Goal: Transaction & Acquisition: Register for event/course

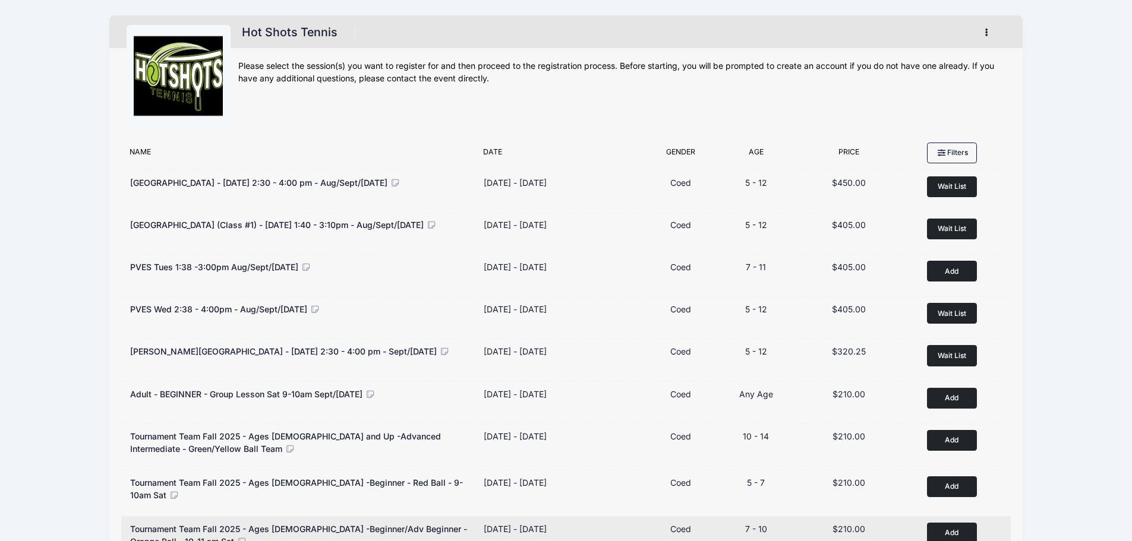
scroll to position [119, 0]
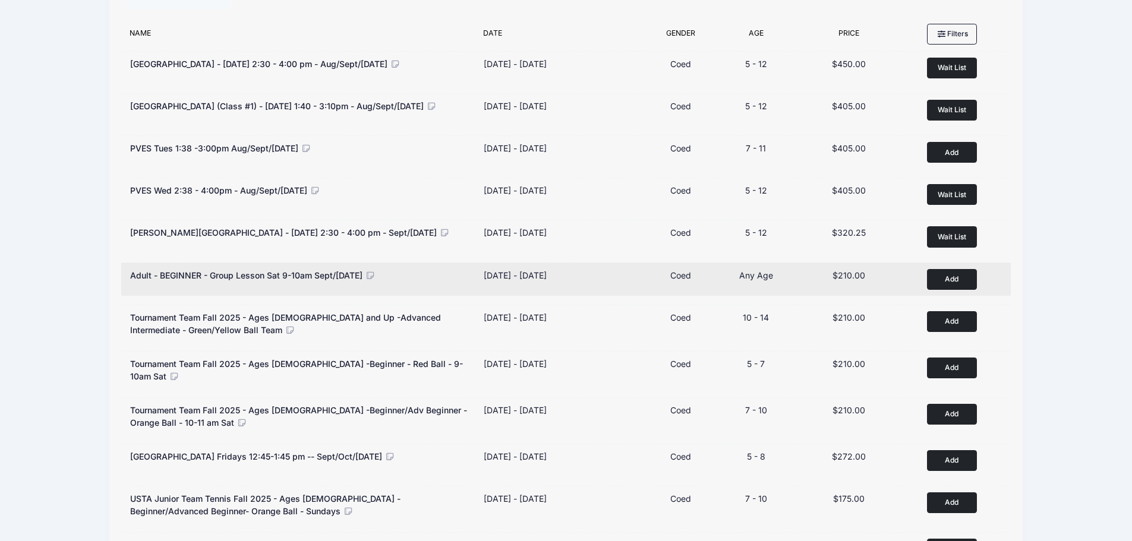
click at [943, 277] on button "Add to Cart" at bounding box center [952, 279] width 50 height 21
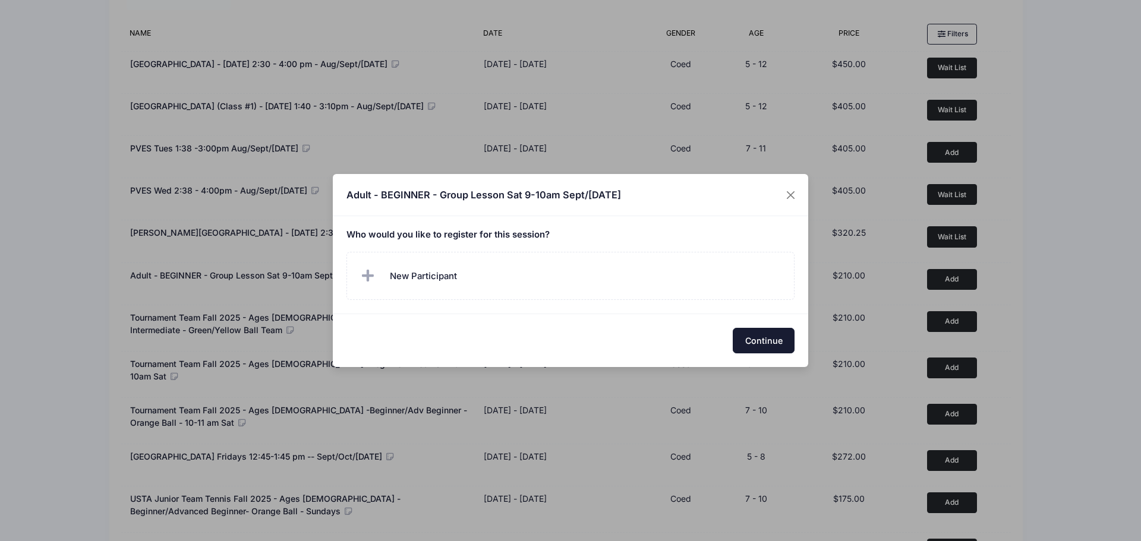
click at [748, 343] on button "Continue" at bounding box center [764, 341] width 62 height 26
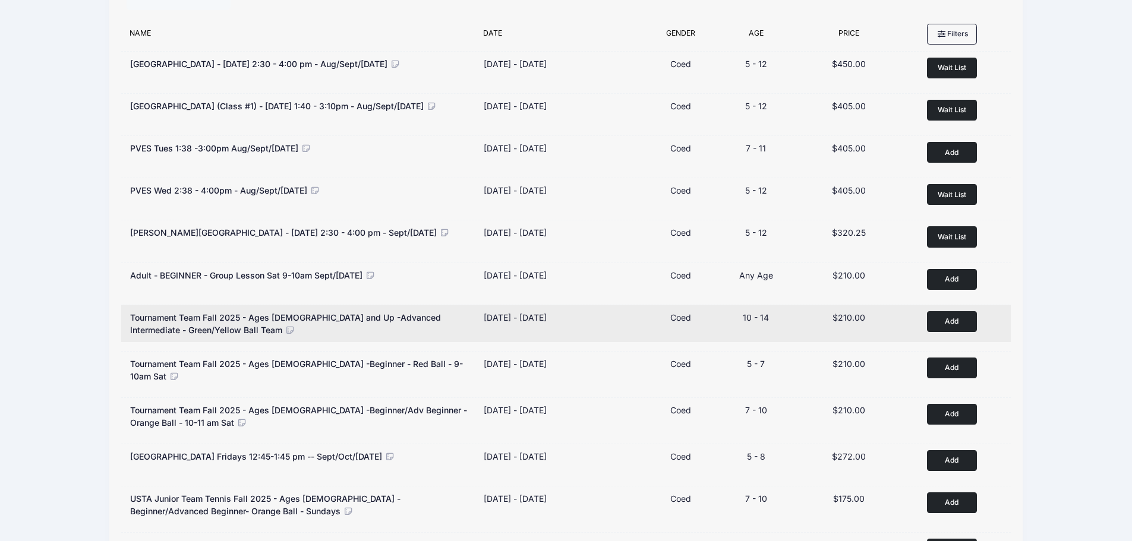
click at [285, 330] on icon at bounding box center [290, 330] width 11 height 8
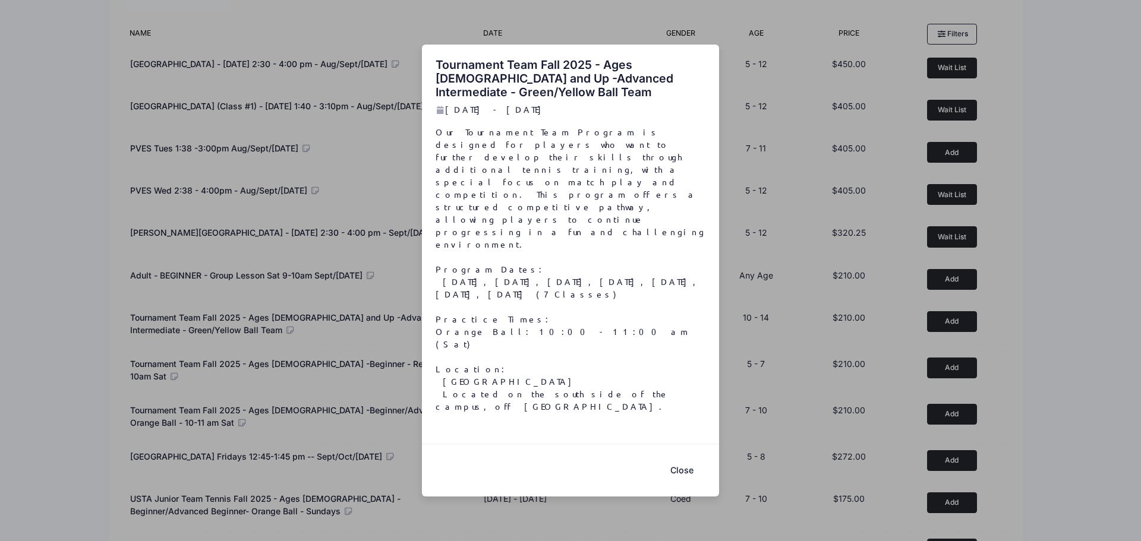
click at [684, 458] on button "Close" at bounding box center [682, 471] width 48 height 26
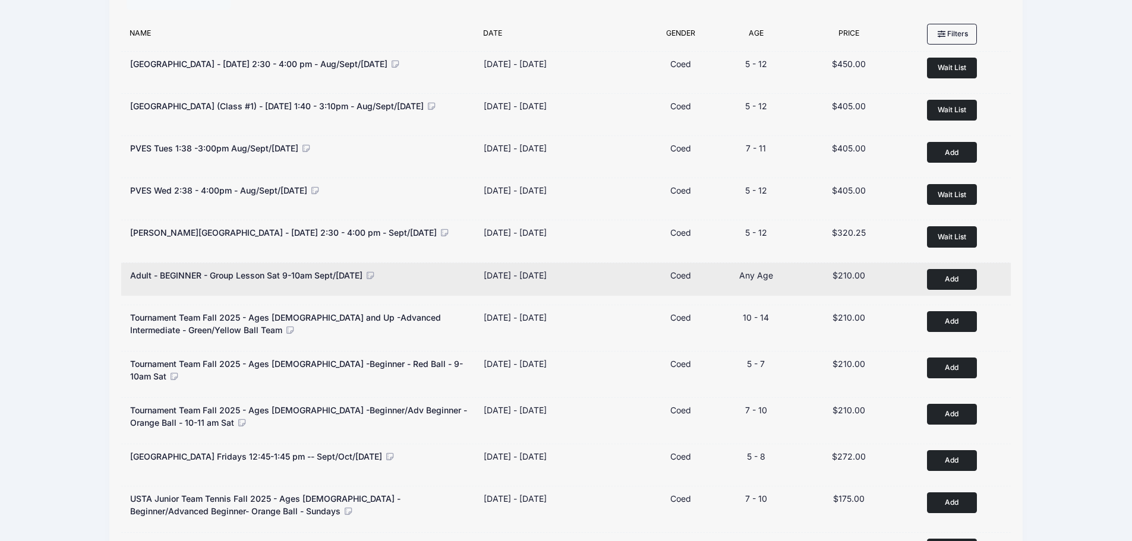
click at [966, 281] on button "Add to Cart" at bounding box center [952, 279] width 50 height 21
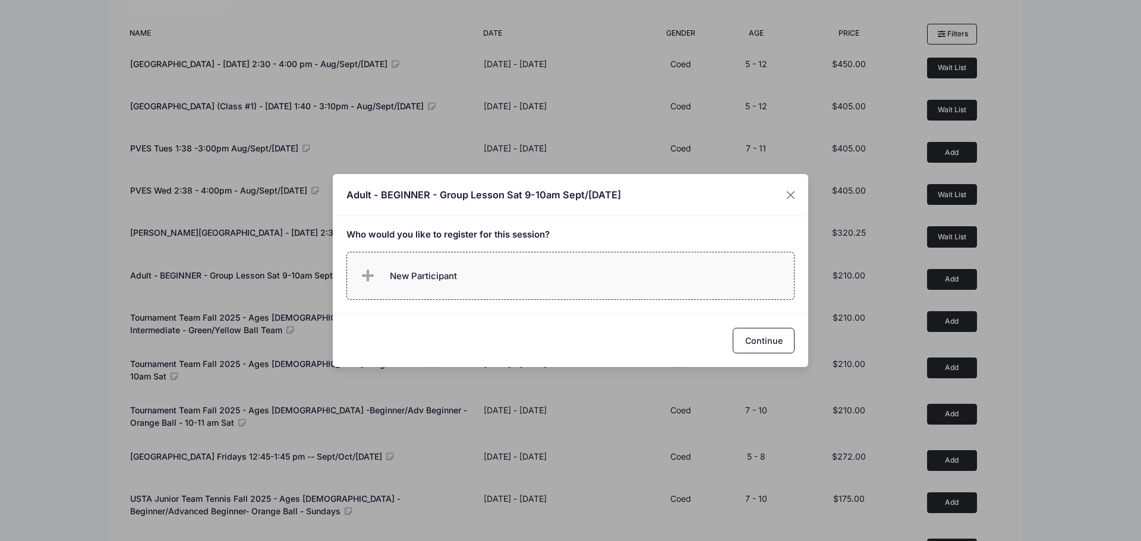
click at [477, 282] on label "New Participant" at bounding box center [570, 276] width 449 height 48
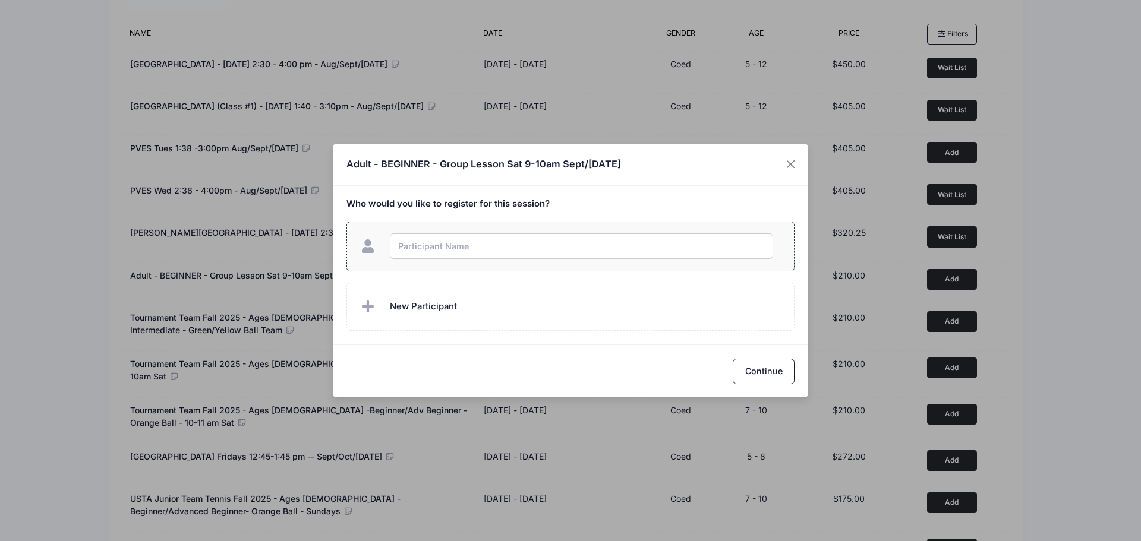
click at [437, 250] on input "text" at bounding box center [581, 247] width 383 height 26
type input "Hilda Sadao"
checkbox input "true"
click at [765, 371] on button "Continue" at bounding box center [764, 372] width 62 height 26
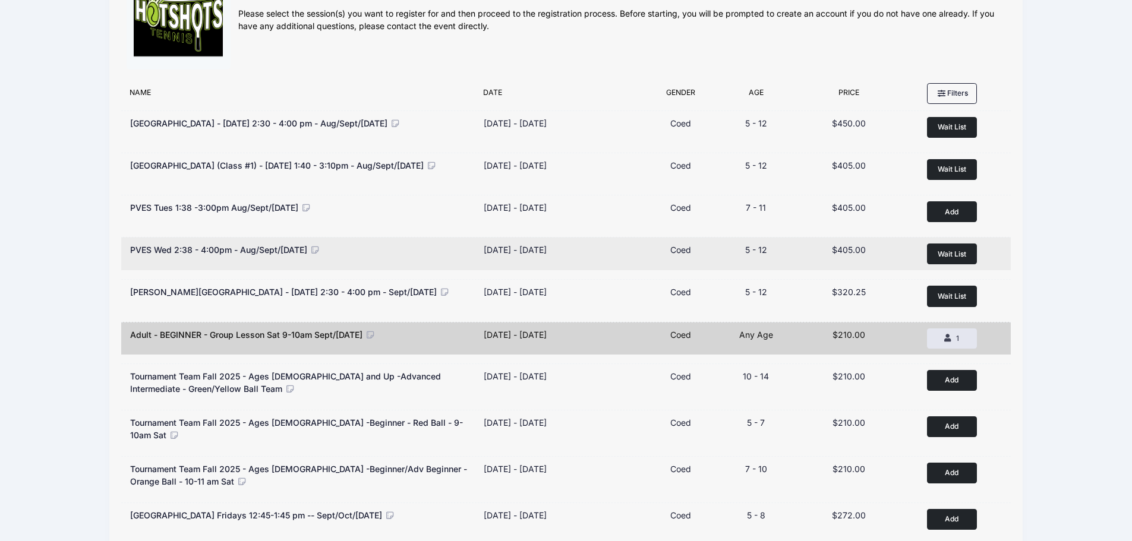
scroll to position [0, 0]
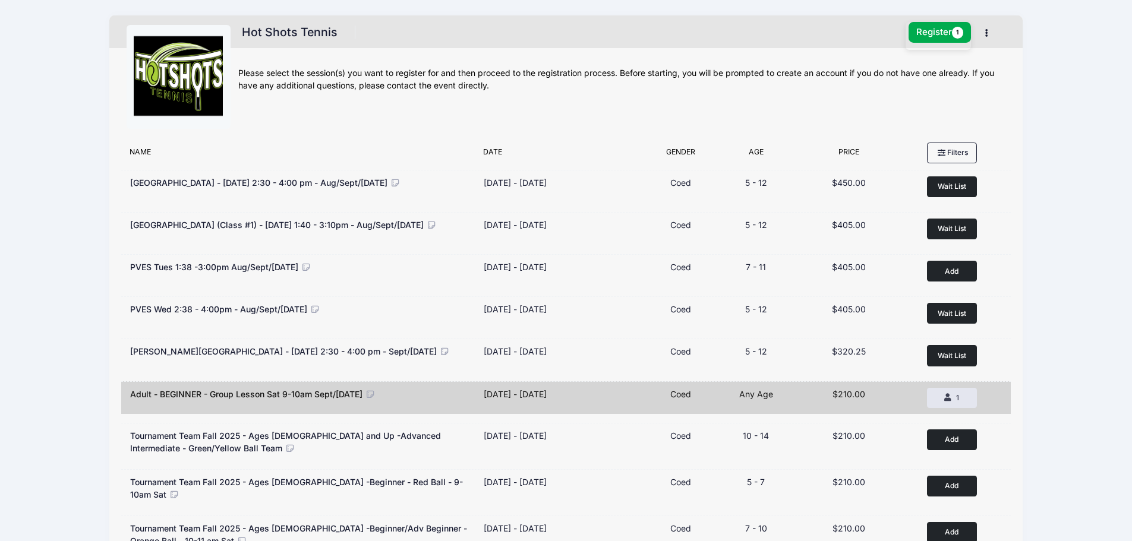
click at [987, 33] on icon "button" at bounding box center [990, 33] width 10 height 0
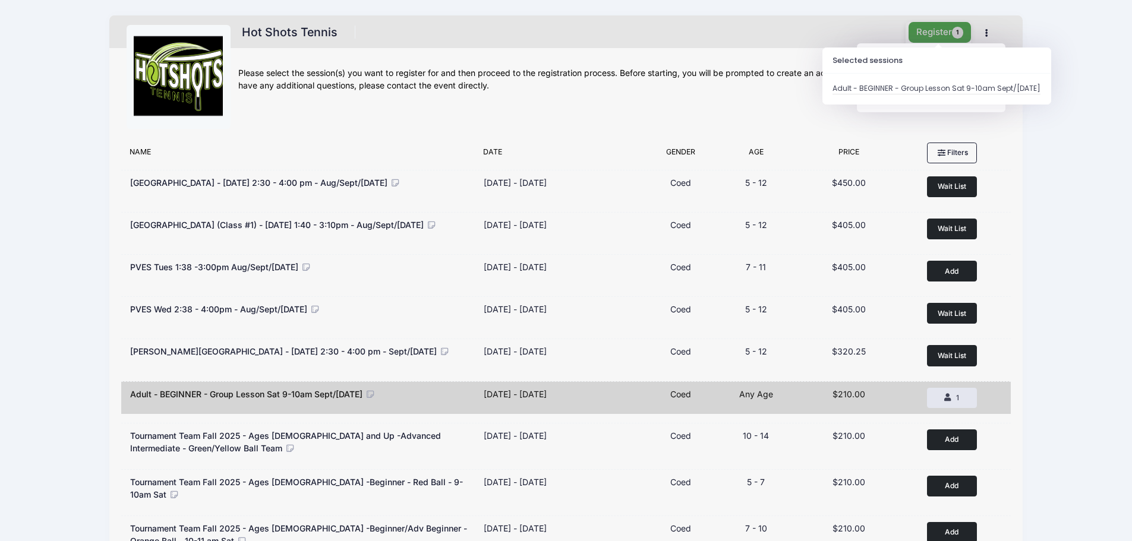
click at [919, 30] on button "Register 1" at bounding box center [940, 32] width 63 height 21
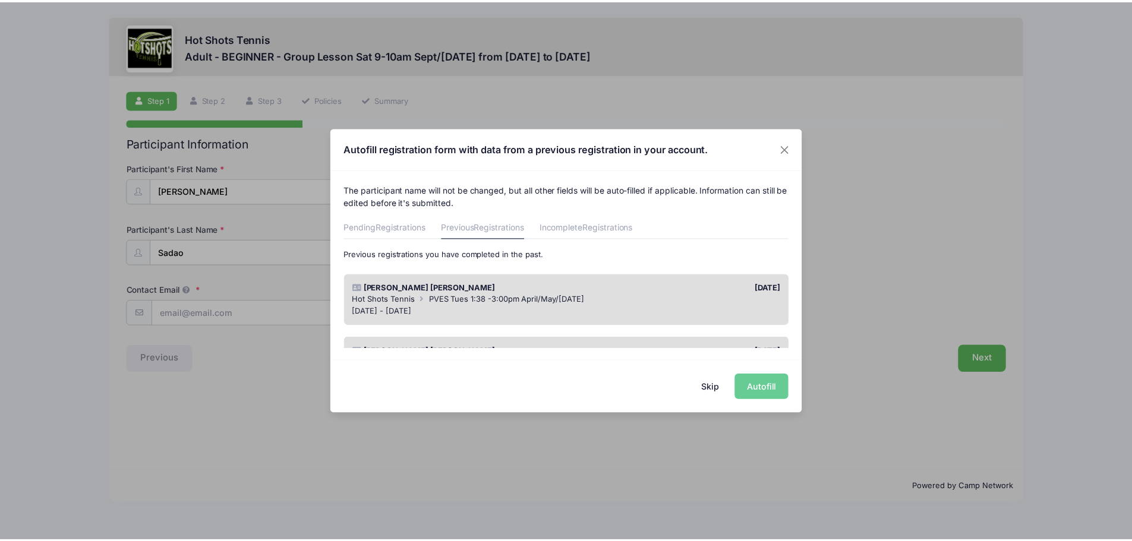
scroll to position [59, 0]
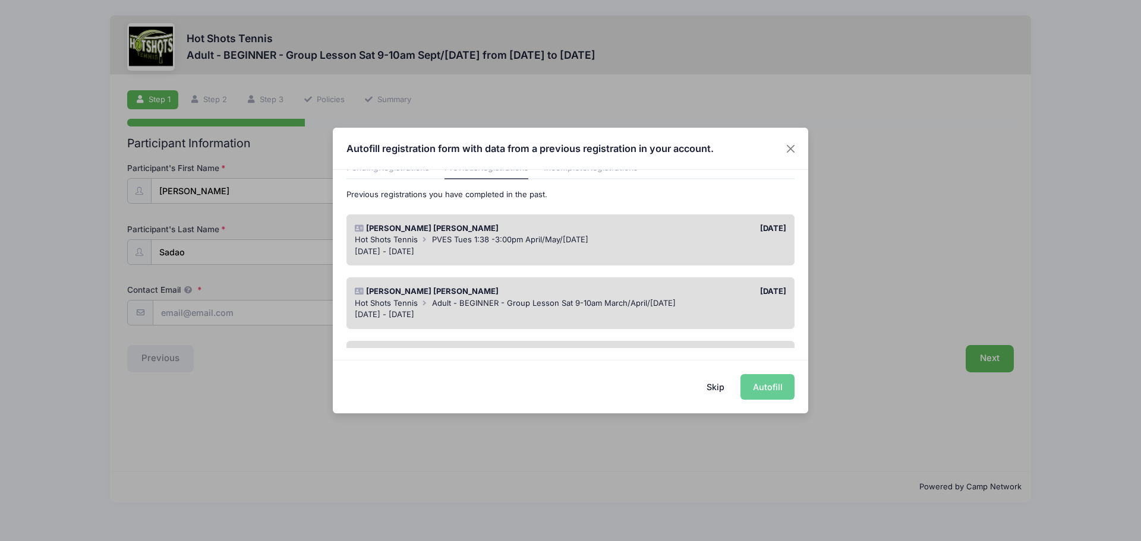
click at [525, 294] on div "Hilda Sadao" at bounding box center [460, 292] width 222 height 12
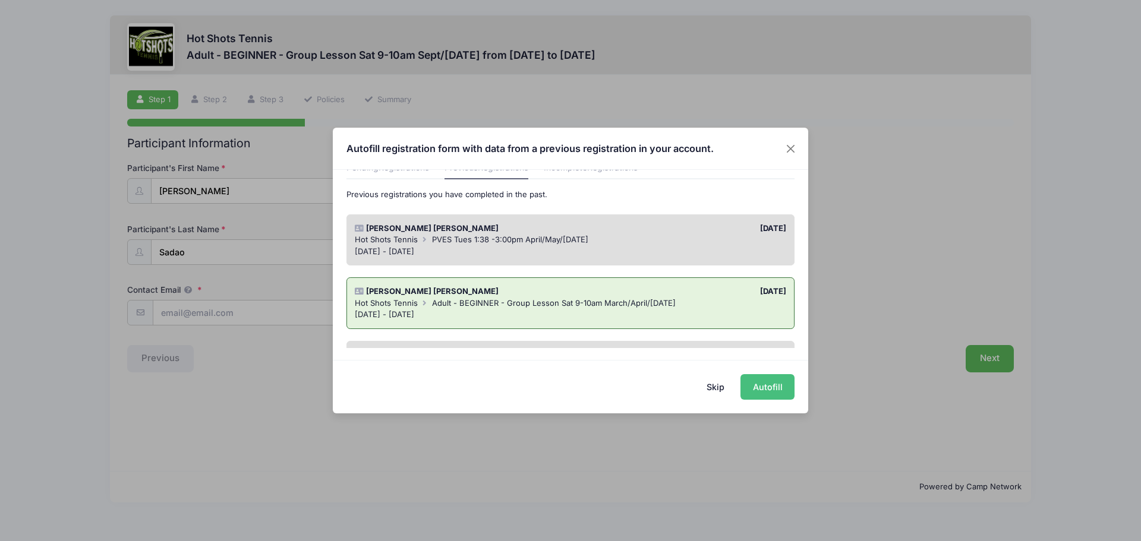
click at [758, 386] on button "Autofill" at bounding box center [767, 387] width 54 height 26
type input "hilda.taing@gmail.com"
type input "6267570355"
type input "05/29/1980"
type input "13020 Pacific Promenade #108"
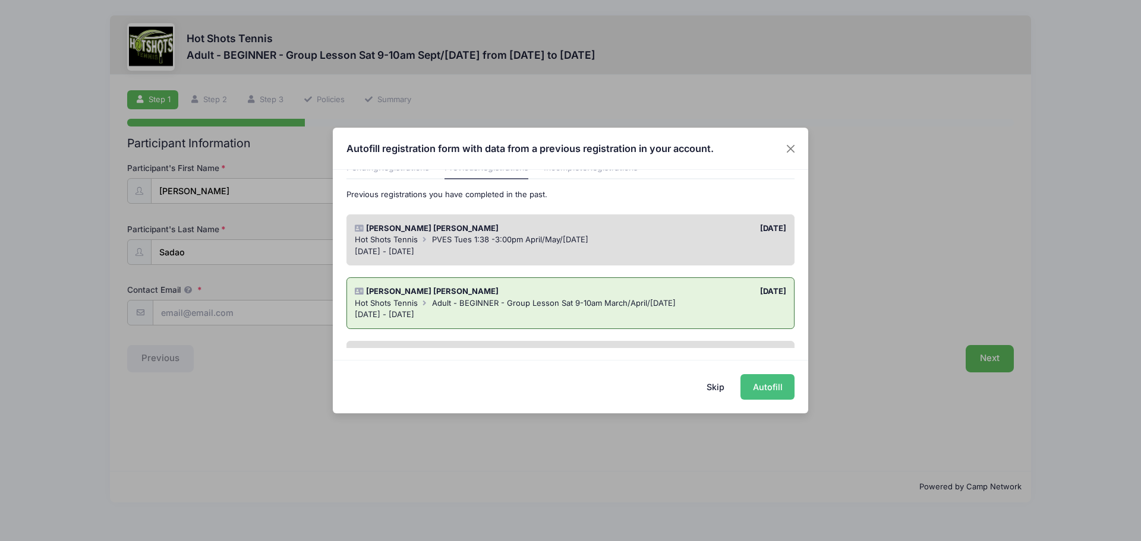
type input "Playa Vista"
select select "CA"
type input "90094"
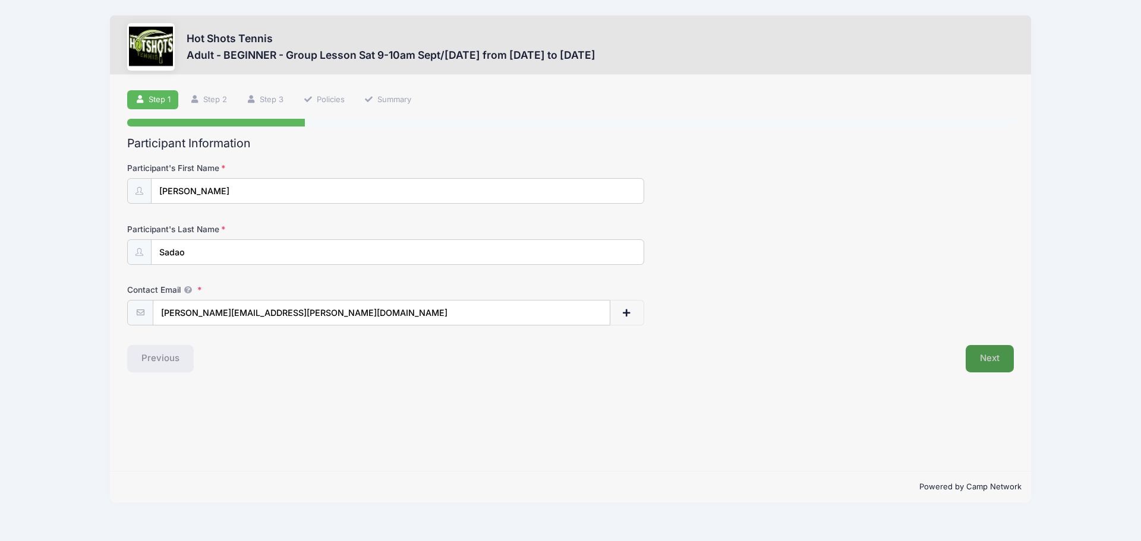
click at [997, 361] on button "Next" at bounding box center [990, 358] width 48 height 27
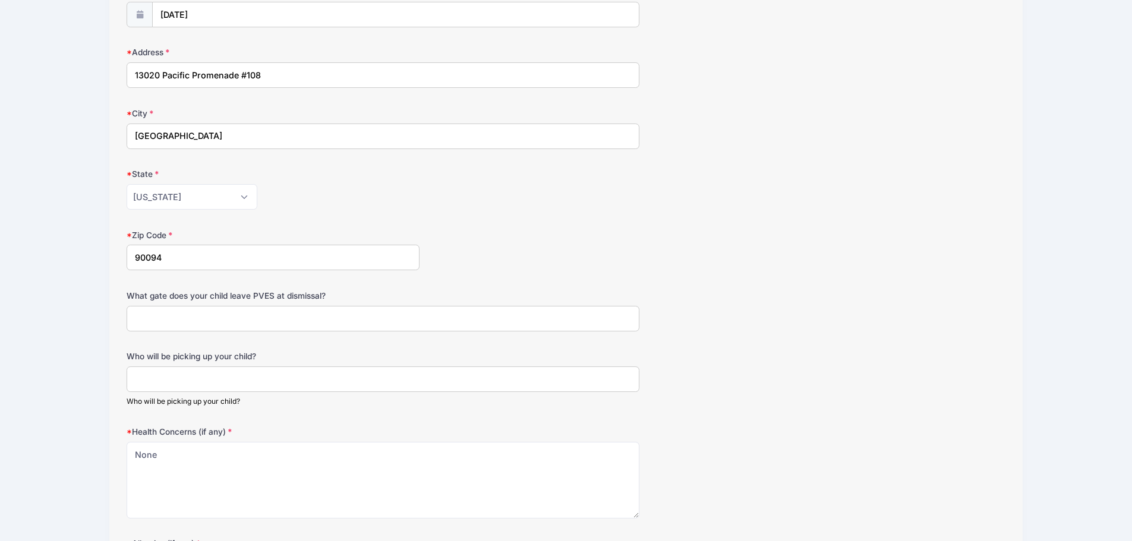
scroll to position [416, 0]
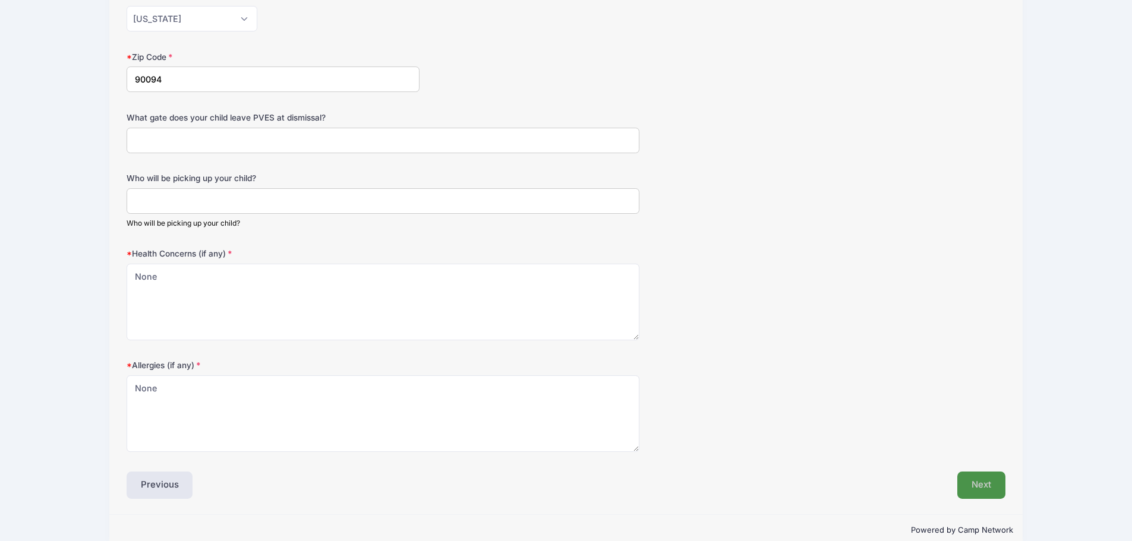
click at [985, 486] on button "Next" at bounding box center [981, 485] width 48 height 27
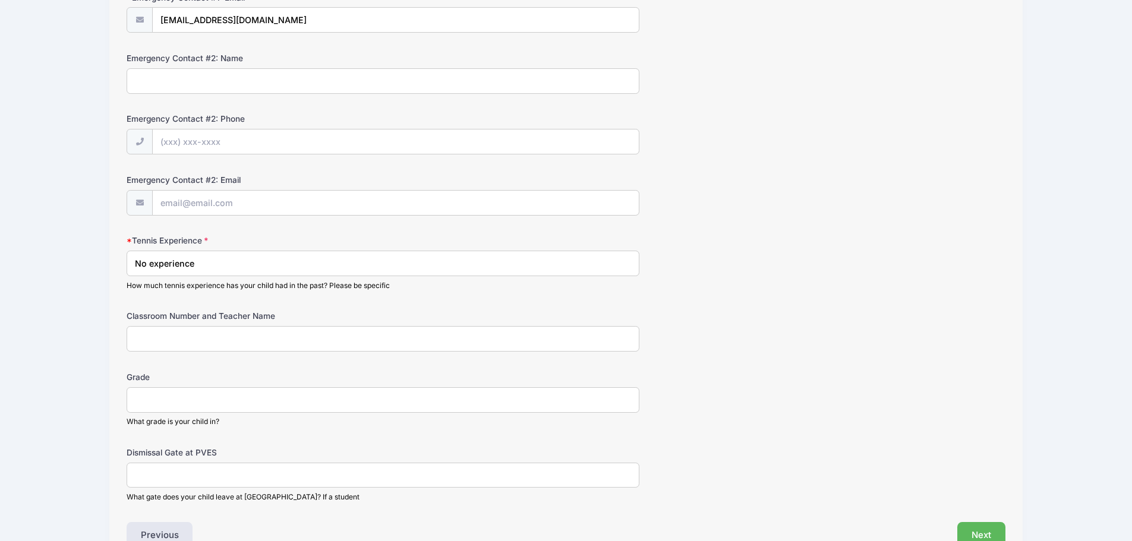
scroll to position [546, 0]
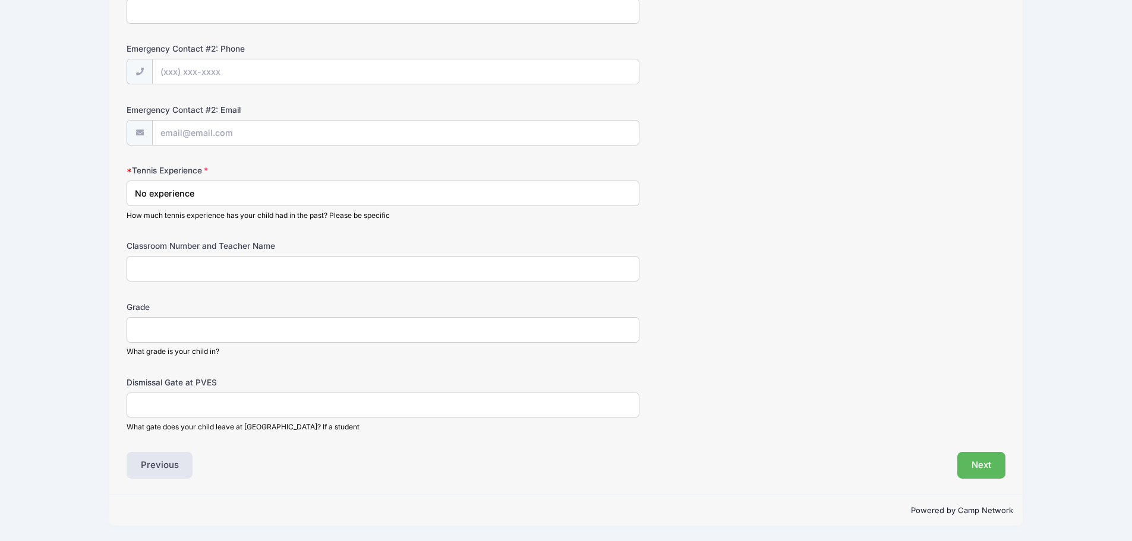
click at [210, 197] on input "No experience" at bounding box center [383, 194] width 513 height 26
drag, startPoint x: 210, startPoint y: 197, endPoint x: 56, endPoint y: 196, distance: 153.9
type input "D"
click at [135, 196] on input "Previously did one cycle of beginner lessons with Hot Shots" at bounding box center [383, 194] width 513 height 26
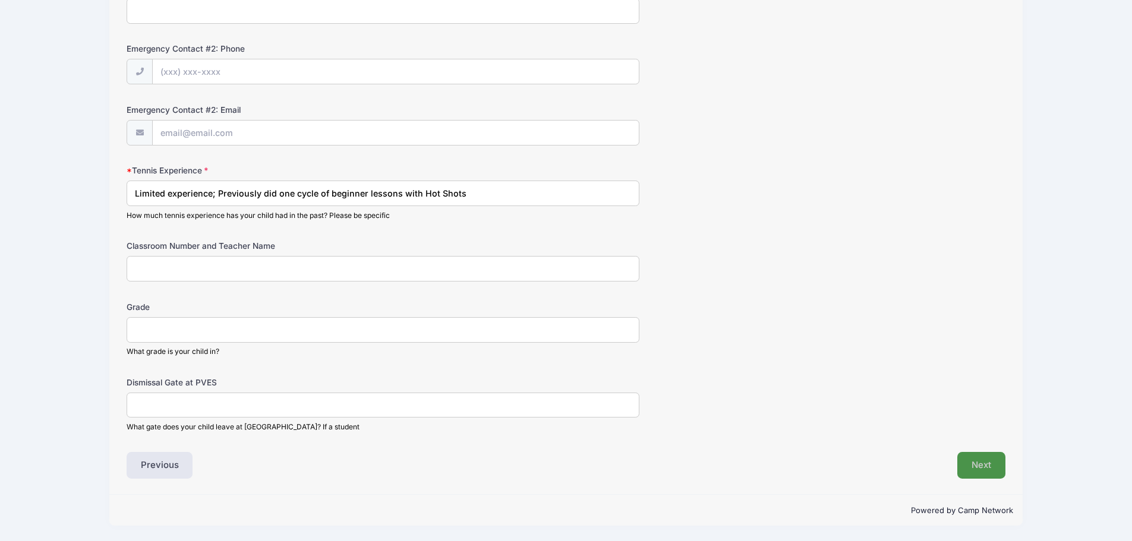
type input "Limited experience; Previously did one cycle of beginner lessons with Hot Shots"
click at [985, 470] on button "Next" at bounding box center [981, 465] width 48 height 27
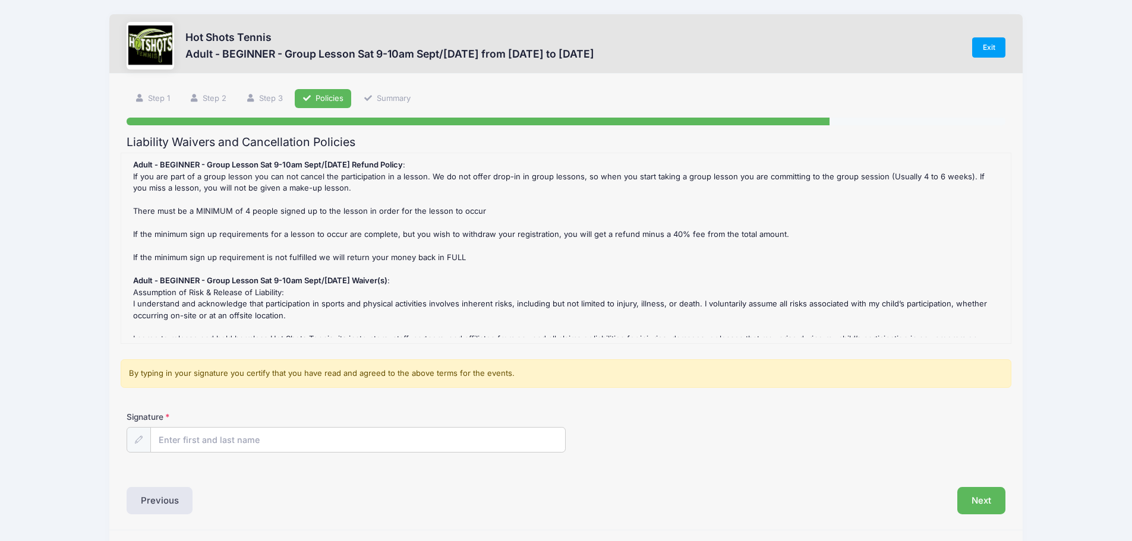
scroll to position [0, 0]
click at [243, 446] on input "Signature" at bounding box center [358, 442] width 415 height 26
type input "Hilda Sadao"
click at [989, 499] on button "Next" at bounding box center [981, 501] width 48 height 27
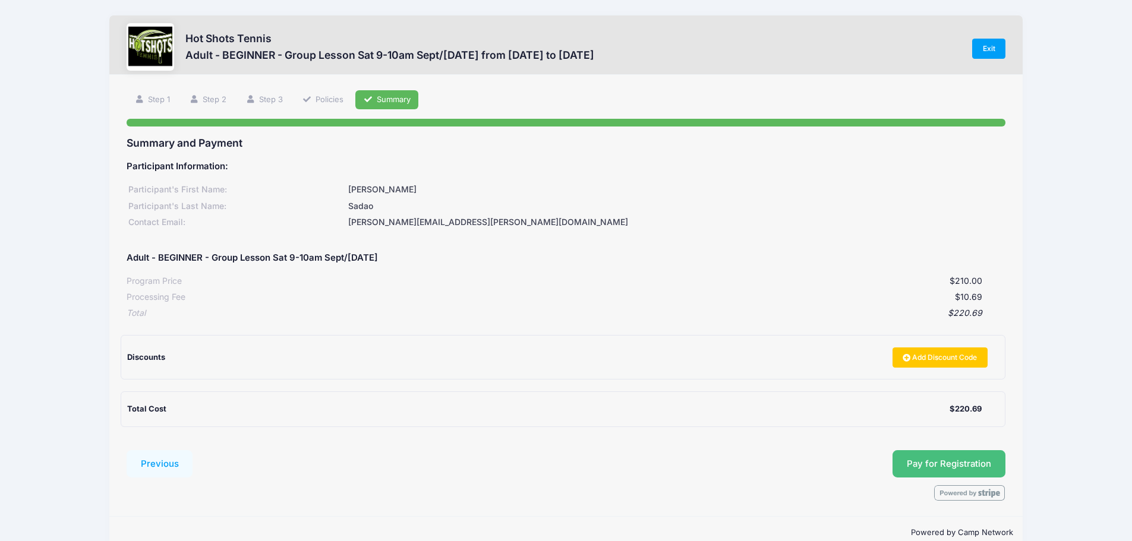
click at [942, 462] on span "Pay for Registration" at bounding box center [949, 464] width 84 height 11
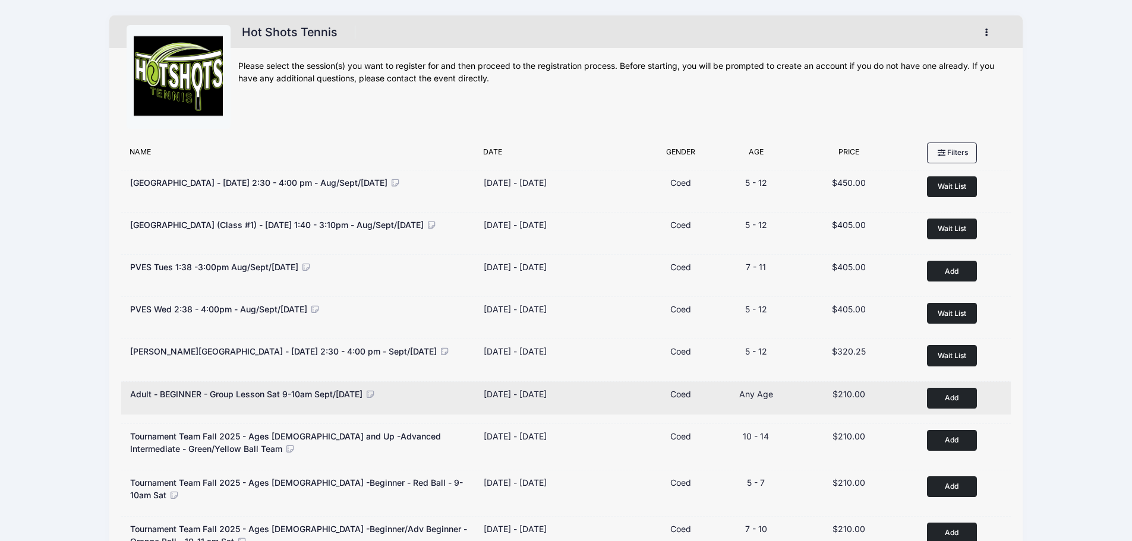
click at [376, 396] on icon at bounding box center [370, 394] width 11 height 8
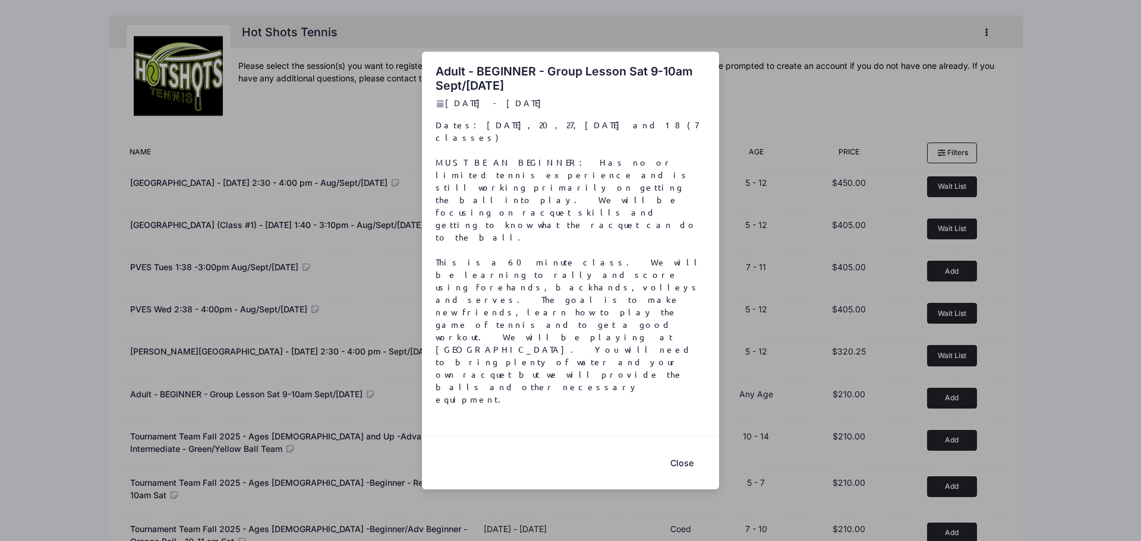
click at [692, 451] on button "Close" at bounding box center [682, 464] width 48 height 26
